Goal: Task Accomplishment & Management: Complete application form

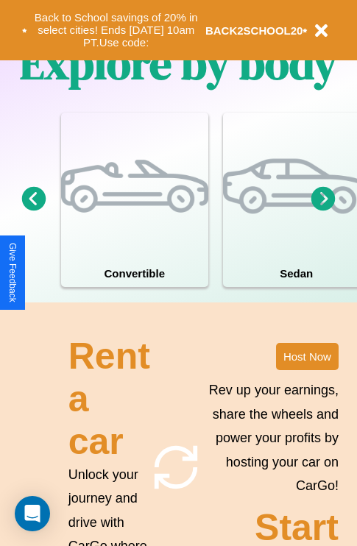
scroll to position [1147, 0]
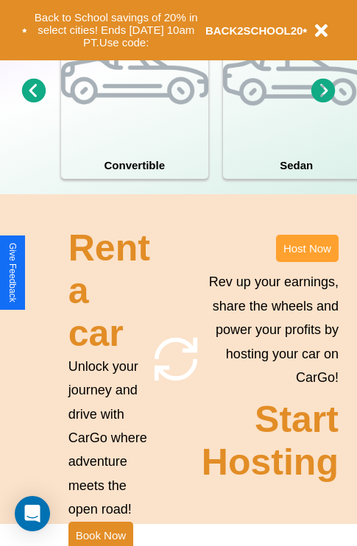
click at [307, 262] on button "Host Now" at bounding box center [307, 248] width 63 height 27
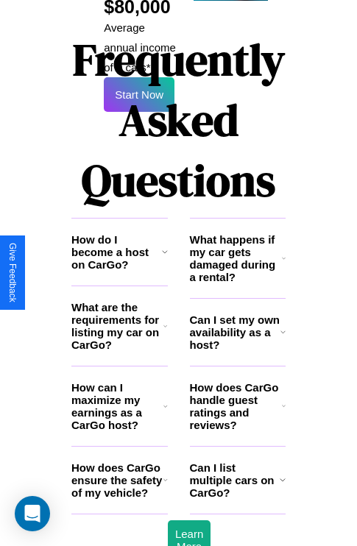
scroll to position [2397, 0]
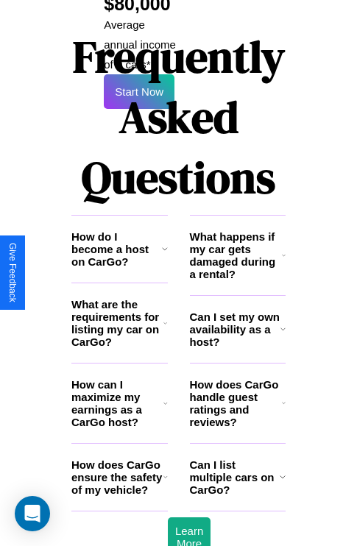
click at [237, 379] on h3 "How does CarGo handle guest ratings and reviews?" at bounding box center [236, 404] width 92 height 50
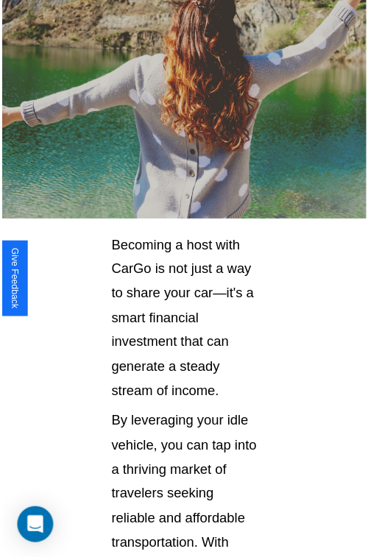
scroll to position [26, 0]
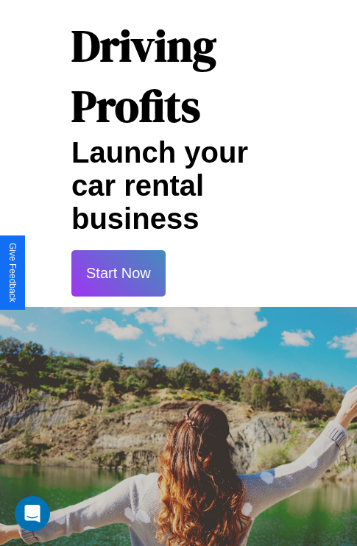
click at [118, 273] on button "Start Now" at bounding box center [118, 273] width 94 height 46
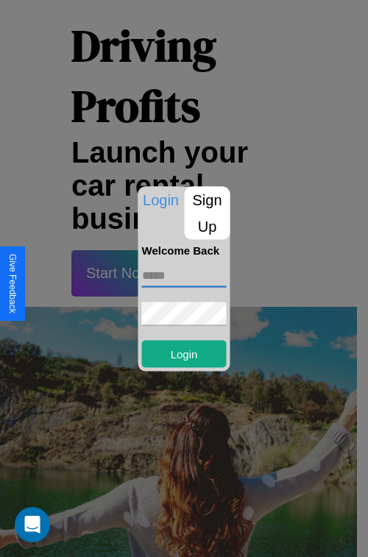
click at [184, 275] on input "text" at bounding box center [184, 276] width 85 height 24
type input "**********"
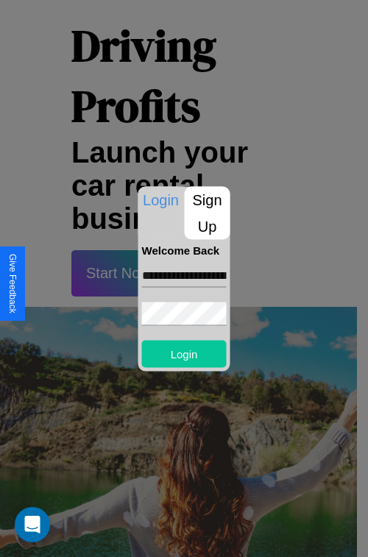
click at [184, 353] on button "Login" at bounding box center [184, 353] width 85 height 27
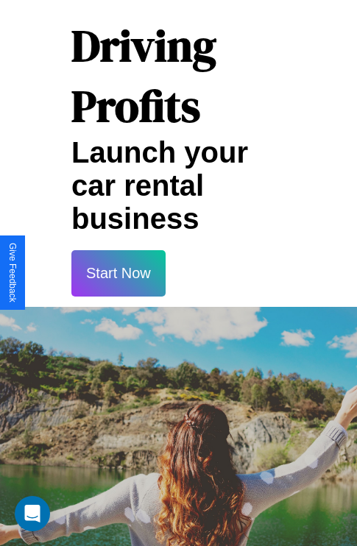
scroll to position [27, 0]
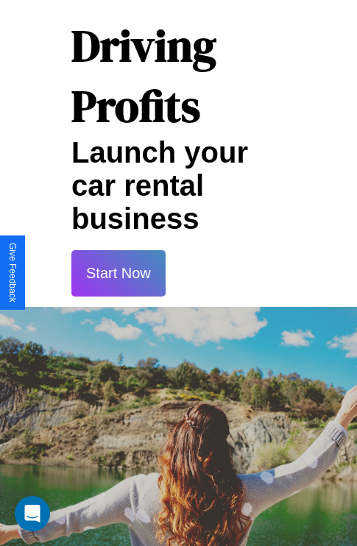
click at [118, 273] on button "Start Now" at bounding box center [118, 273] width 94 height 46
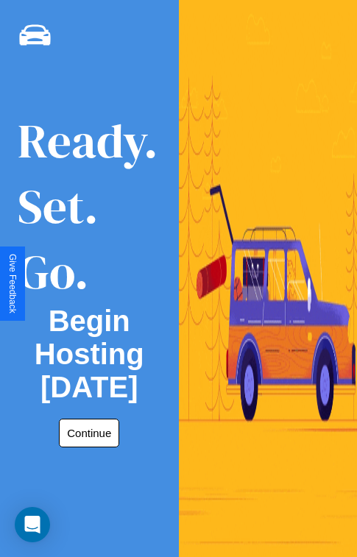
click at [86, 433] on button "Continue" at bounding box center [89, 433] width 60 height 29
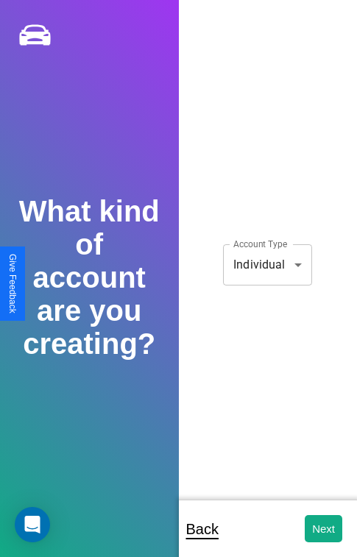
click at [267, 264] on body "**********" at bounding box center [178, 288] width 357 height 577
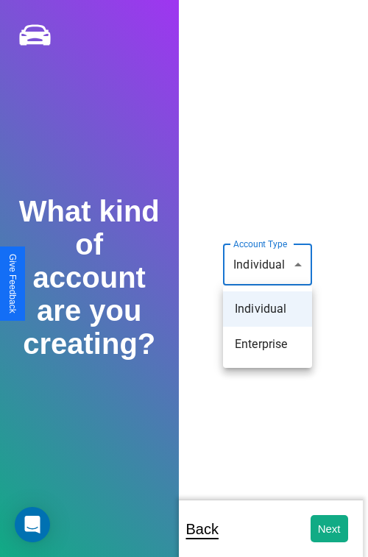
click at [267, 309] on li "Individual" at bounding box center [267, 309] width 89 height 35
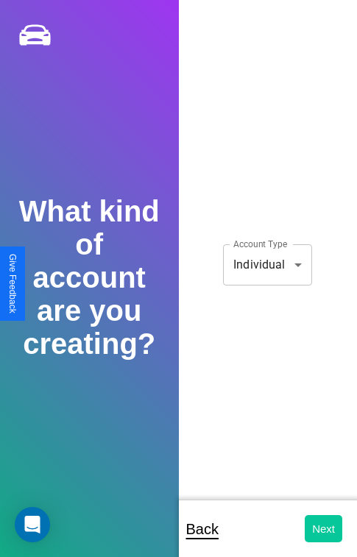
click at [323, 529] on button "Next" at bounding box center [324, 528] width 38 height 27
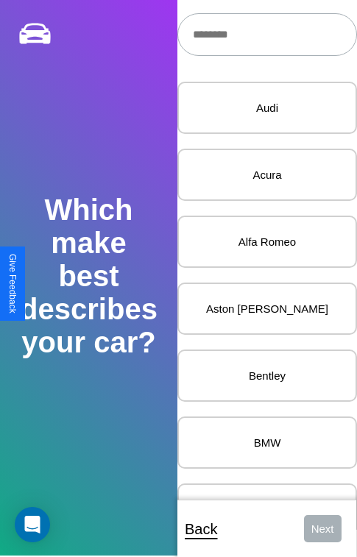
scroll to position [484, 0]
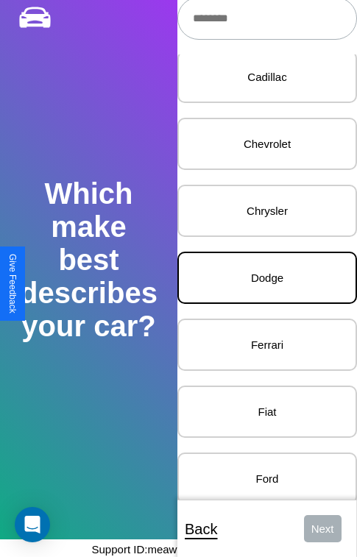
click at [256, 278] on p "Dodge" at bounding box center [267, 278] width 147 height 20
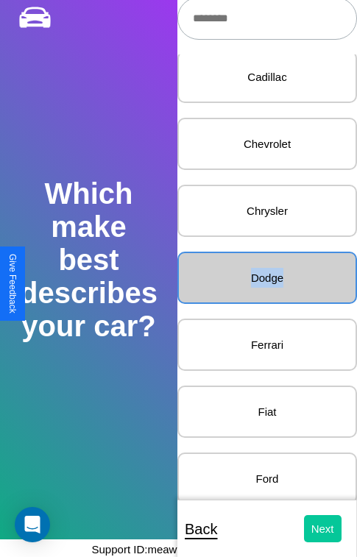
click at [311, 529] on button "Next" at bounding box center [323, 528] width 38 height 27
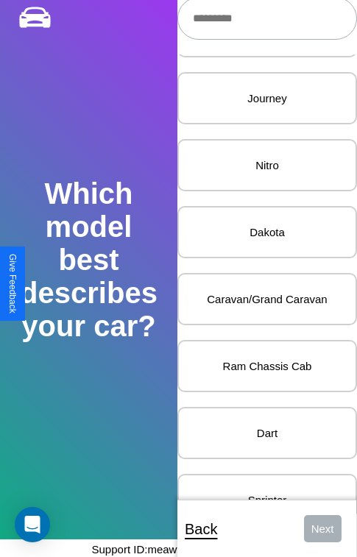
scroll to position [417, 0]
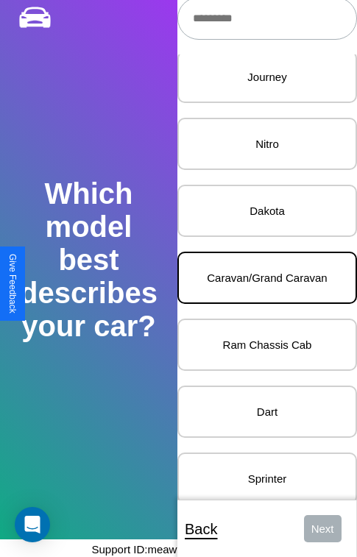
click at [256, 278] on p "Caravan/Grand Caravan" at bounding box center [267, 278] width 147 height 20
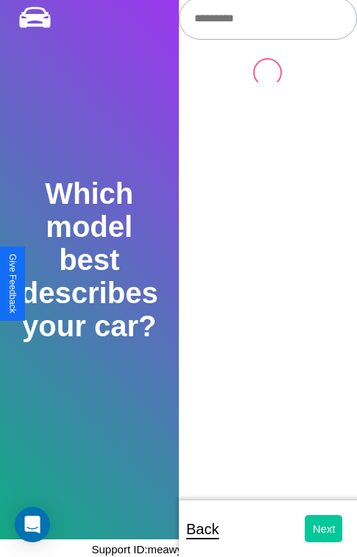
scroll to position [0, 0]
click at [311, 529] on button "Next" at bounding box center [324, 528] width 38 height 27
